Goal: Check status: Check status

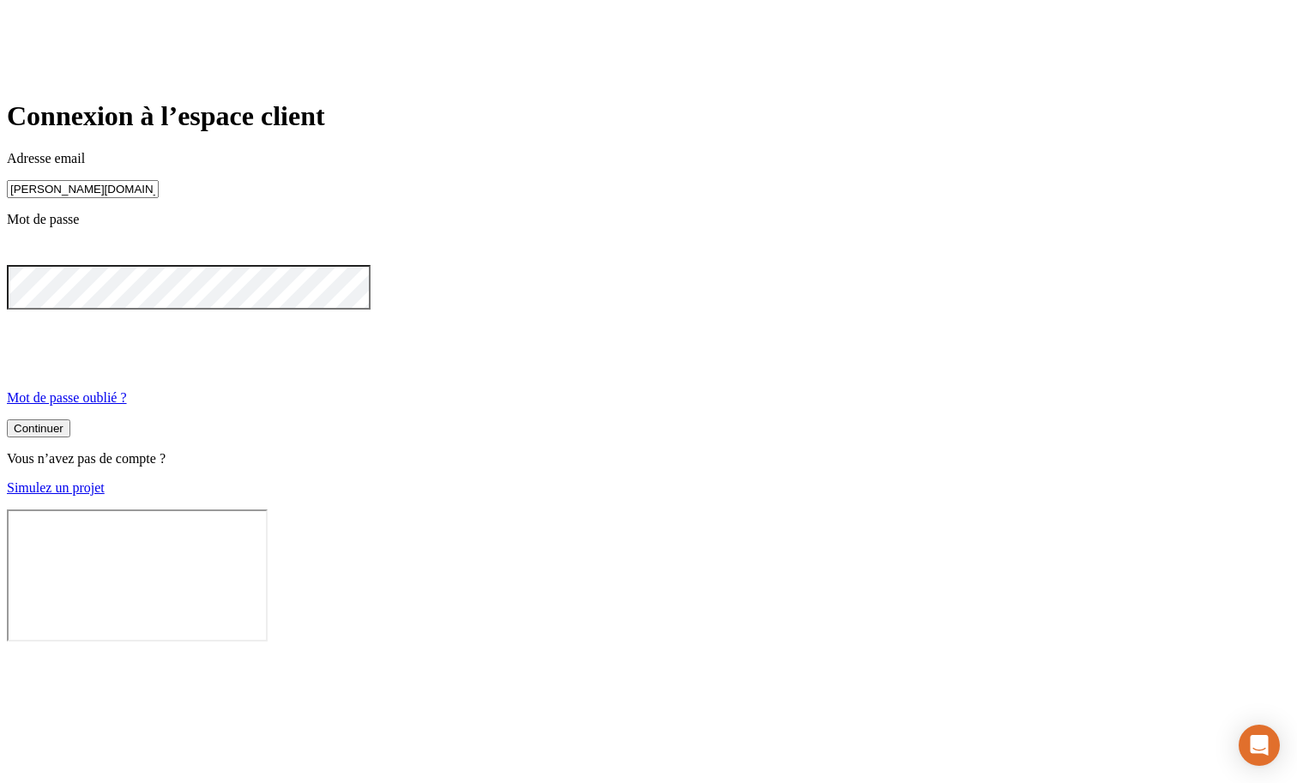
click at [817, 265] on div at bounding box center [649, 253] width 1284 height 24
click at [27, 262] on icon at bounding box center [17, 251] width 21 height 21
click at [159, 198] on input "[PERSON_NAME][DOMAIN_NAME][EMAIL_ADDRESS][DOMAIN_NAME]" at bounding box center [83, 189] width 152 height 18
type input "[PERSON_NAME][DOMAIN_NAME][EMAIL_ADDRESS][DOMAIN_NAME]"
click at [70, 436] on button "Continuer" at bounding box center [38, 427] width 63 height 18
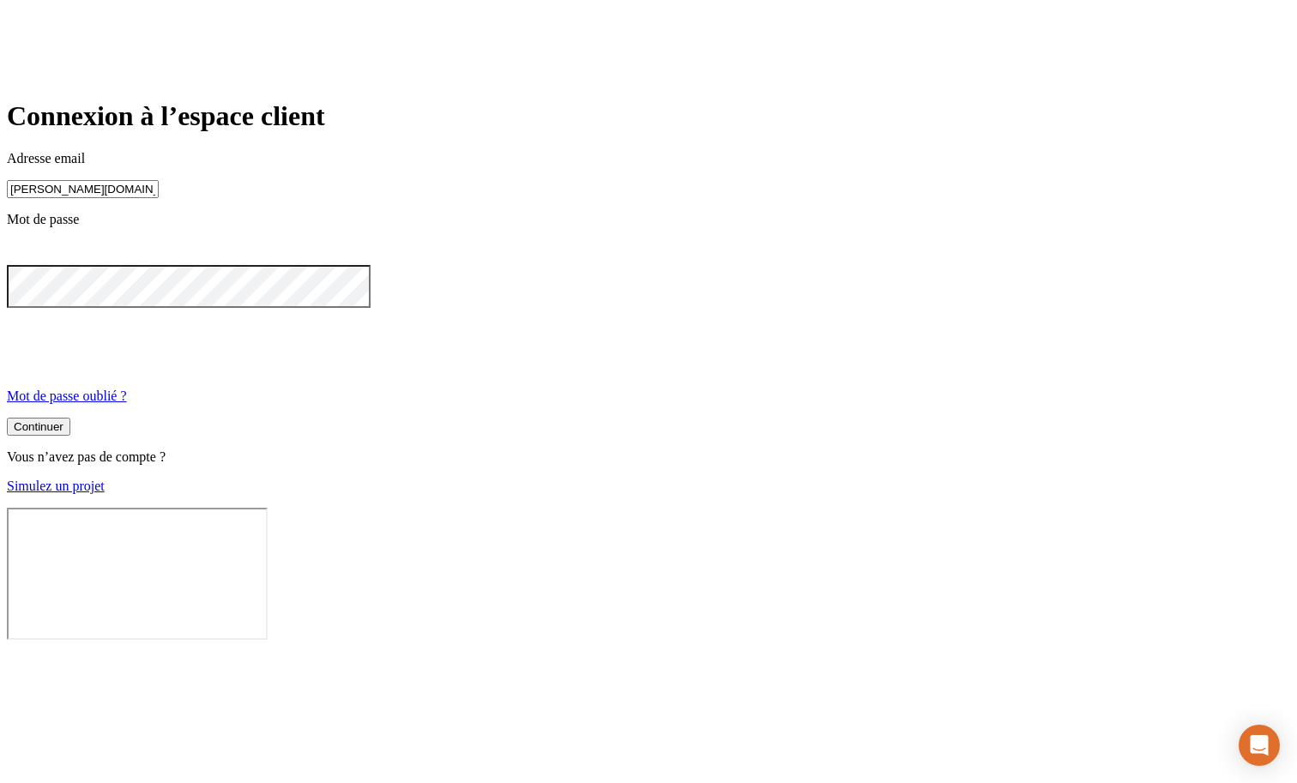
click at [70, 436] on button "Continuer" at bounding box center [38, 427] width 63 height 18
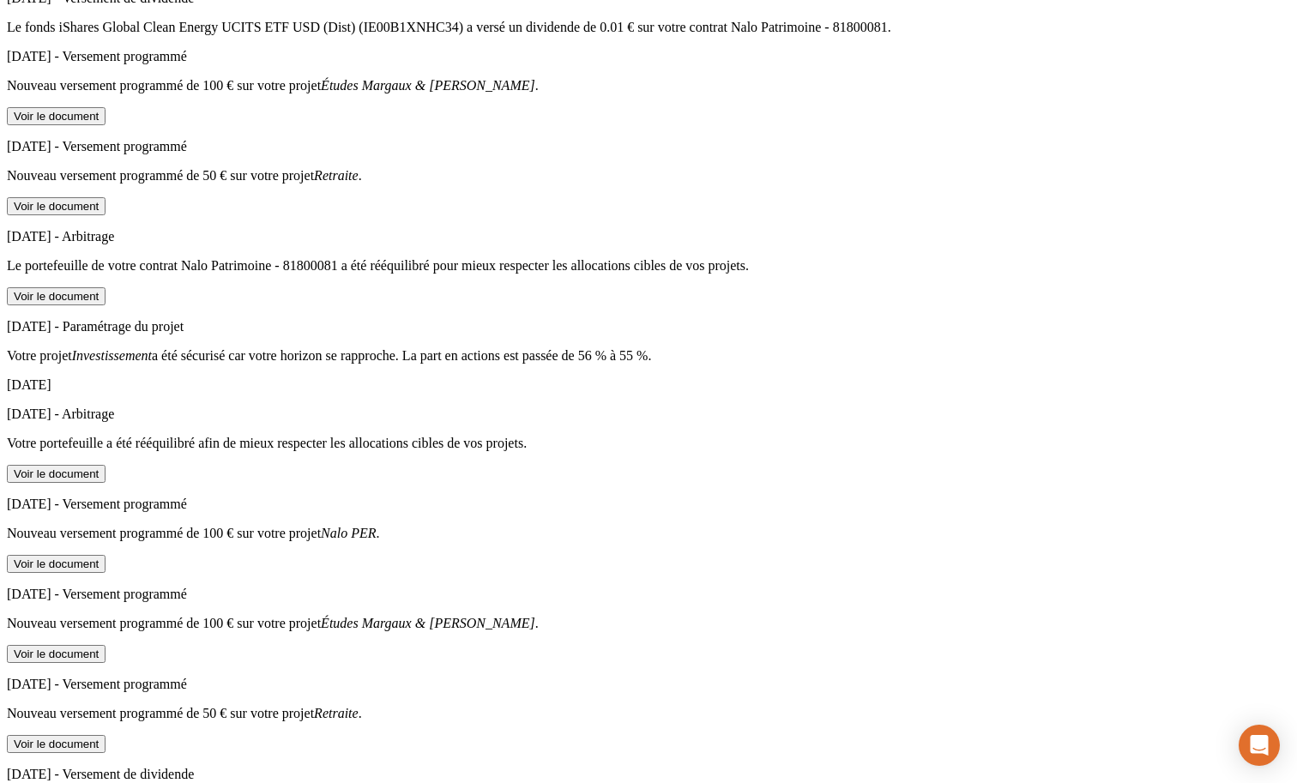
scroll to position [6770, 0]
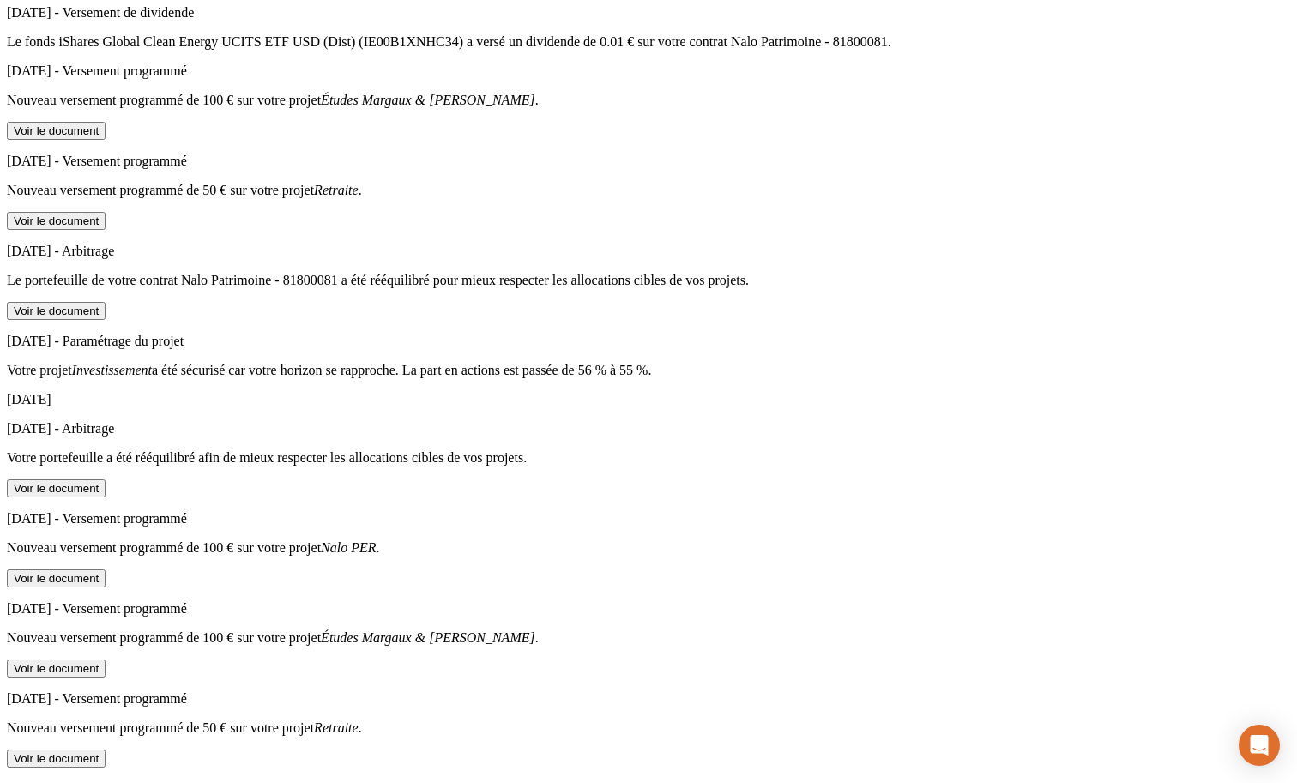
scroll to position [6770, 0]
